Goal: Communication & Community: Answer question/provide support

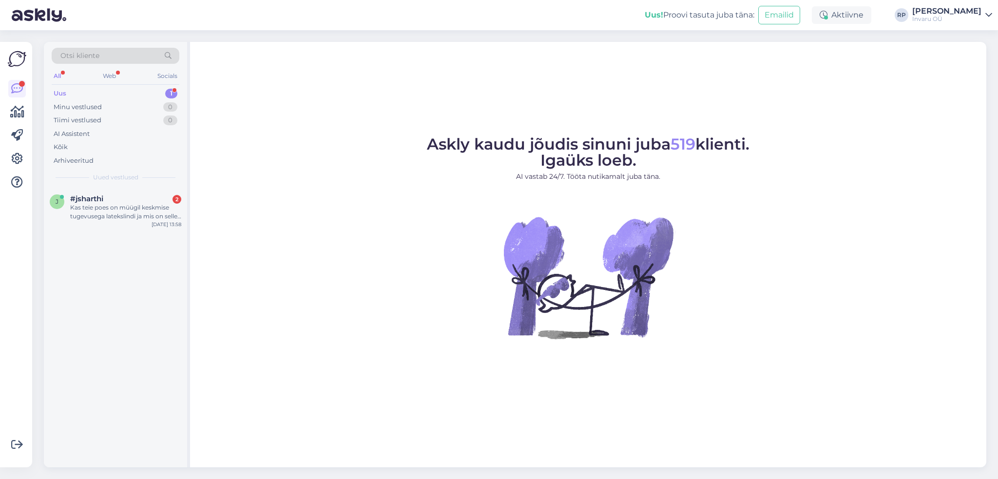
click at [172, 88] on div "Uus 1" at bounding box center [116, 94] width 128 height 14
click at [132, 204] on div "Kas teie poes on müügil keskmise tugevusega latekslindi ja mis on selle hind?" at bounding box center [125, 212] width 111 height 18
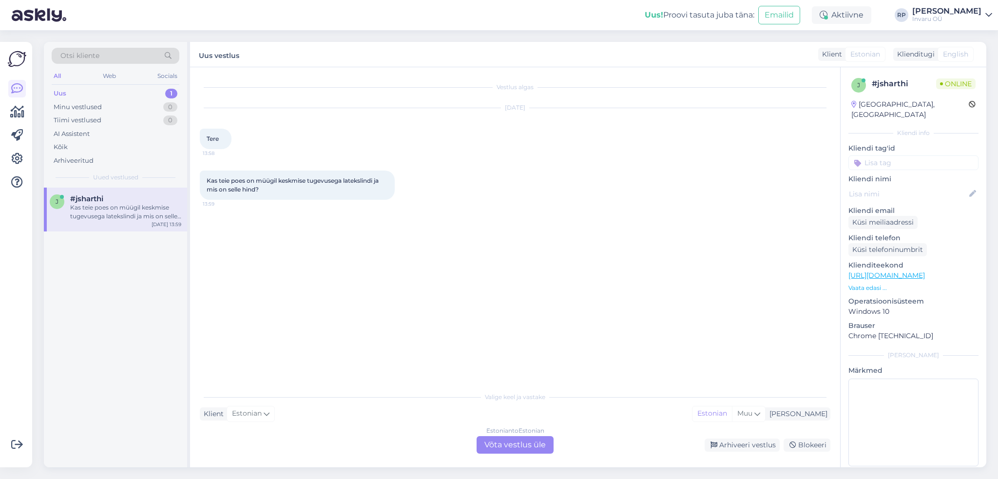
click at [536, 446] on div "Estonian to Estonian Võta vestlus üle" at bounding box center [515, 445] width 77 height 18
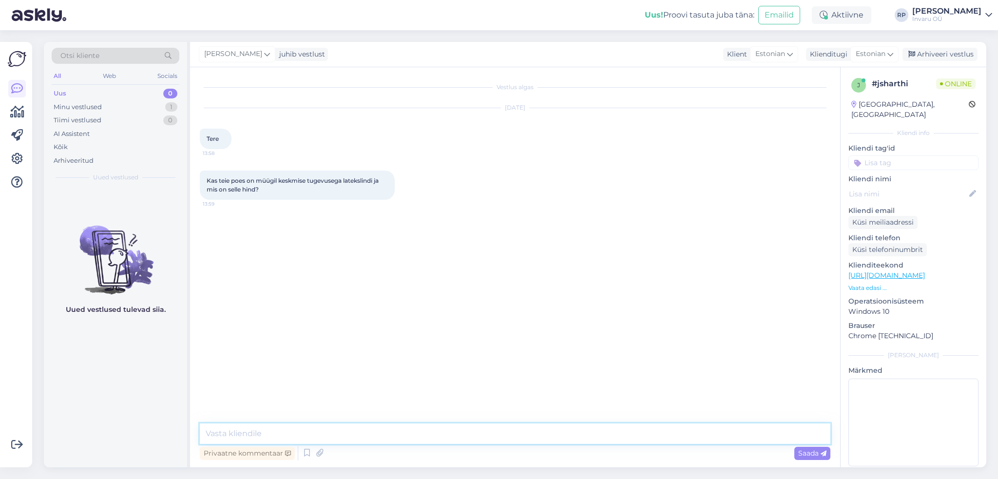
click at [333, 430] on textarea at bounding box center [515, 433] width 631 height 20
type textarea "Tere"
type textarea "on [PERSON_NAME] kodulehelt ostes 2m 4,60€ keskmine ehk punane"
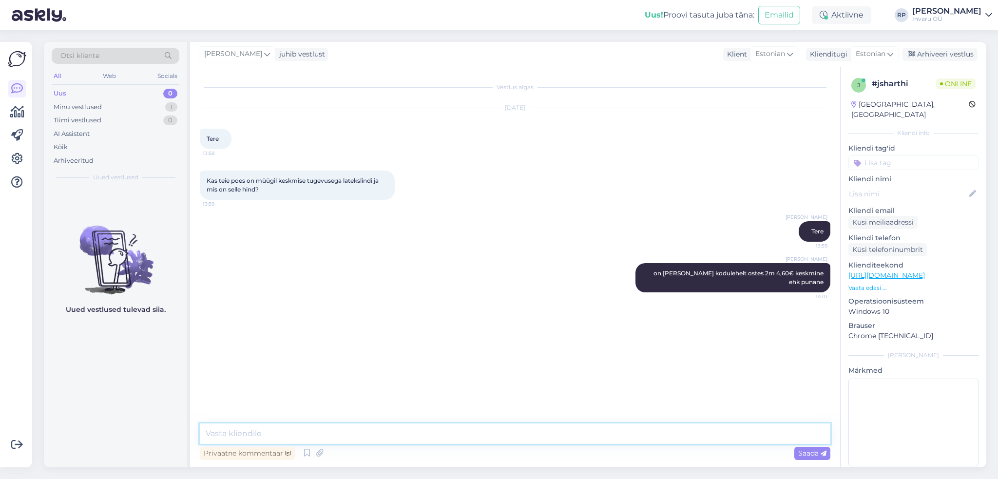
paste textarea "[URL][DOMAIN_NAME]"
type textarea "[URL][DOMAIN_NAME]"
click at [810, 454] on span "Saada" at bounding box center [812, 453] width 28 height 9
click at [296, 432] on textarea at bounding box center [515, 433] width 631 height 20
type textarea "esindustes saab lindi pikkuse soovi ise valida"
